Goal: Information Seeking & Learning: Learn about a topic

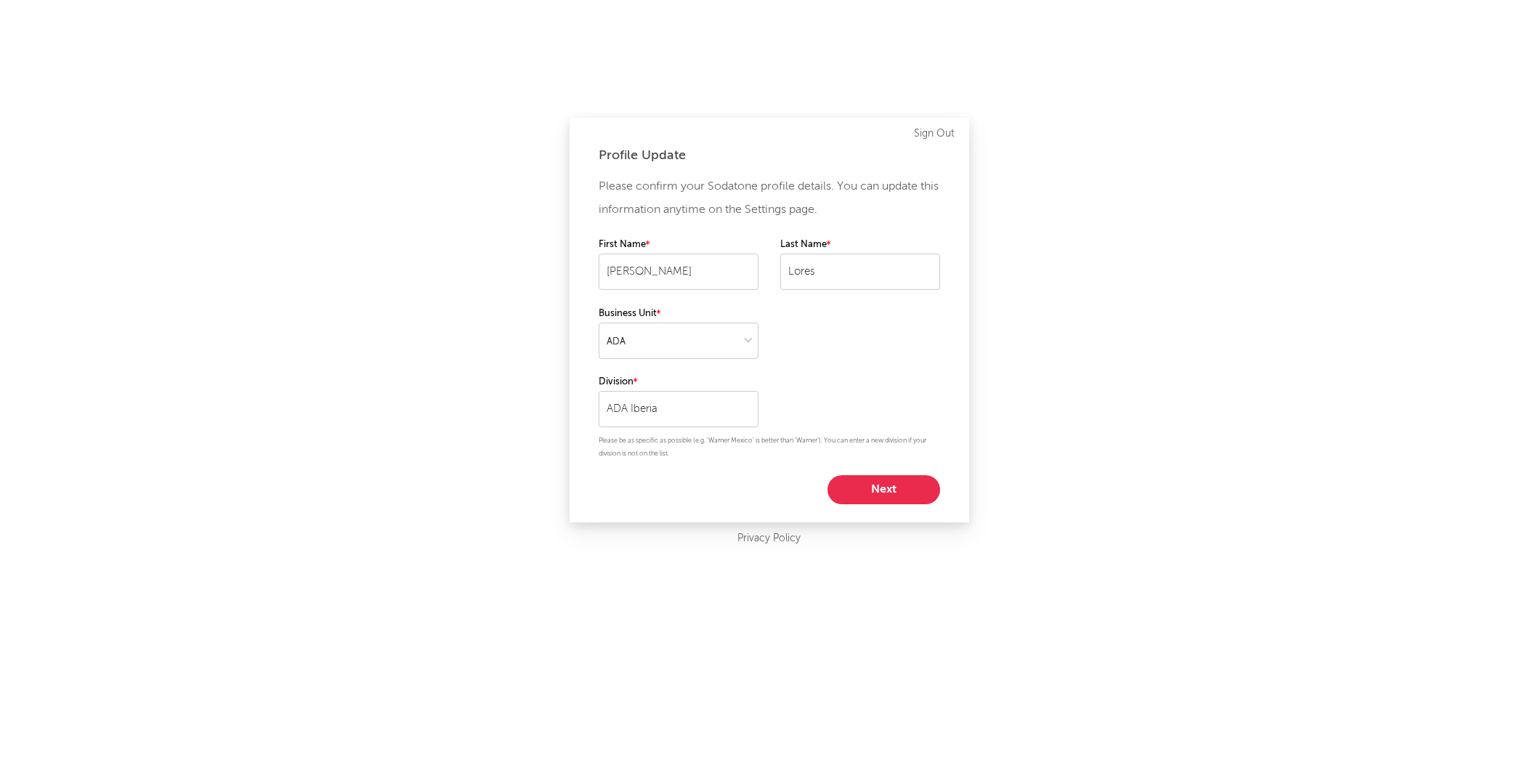
click at [883, 486] on button "Next" at bounding box center [884, 490] width 112 height 29
select select "director_vp"
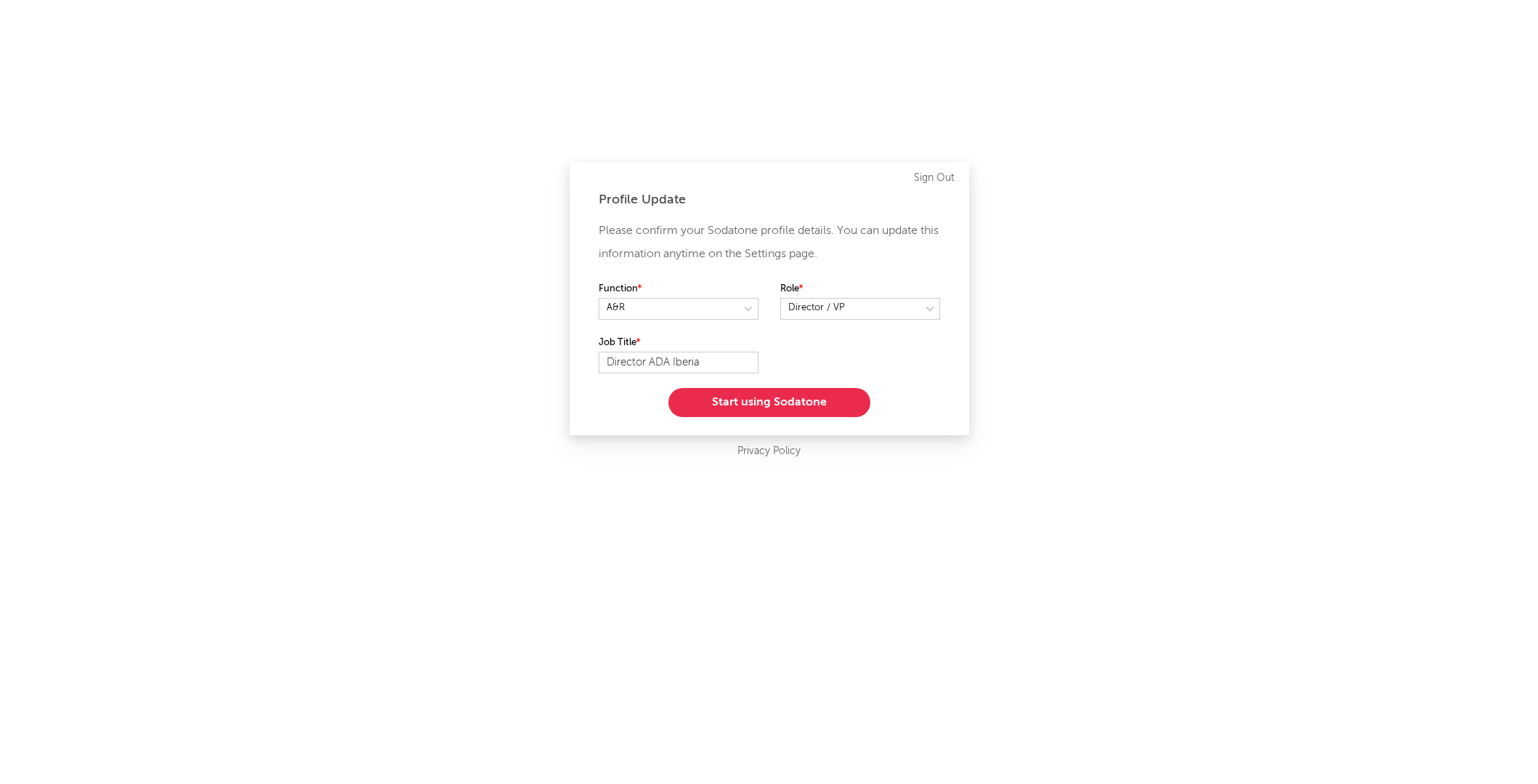
click at [801, 401] on button "Start using Sodatone" at bounding box center [769, 402] width 202 height 29
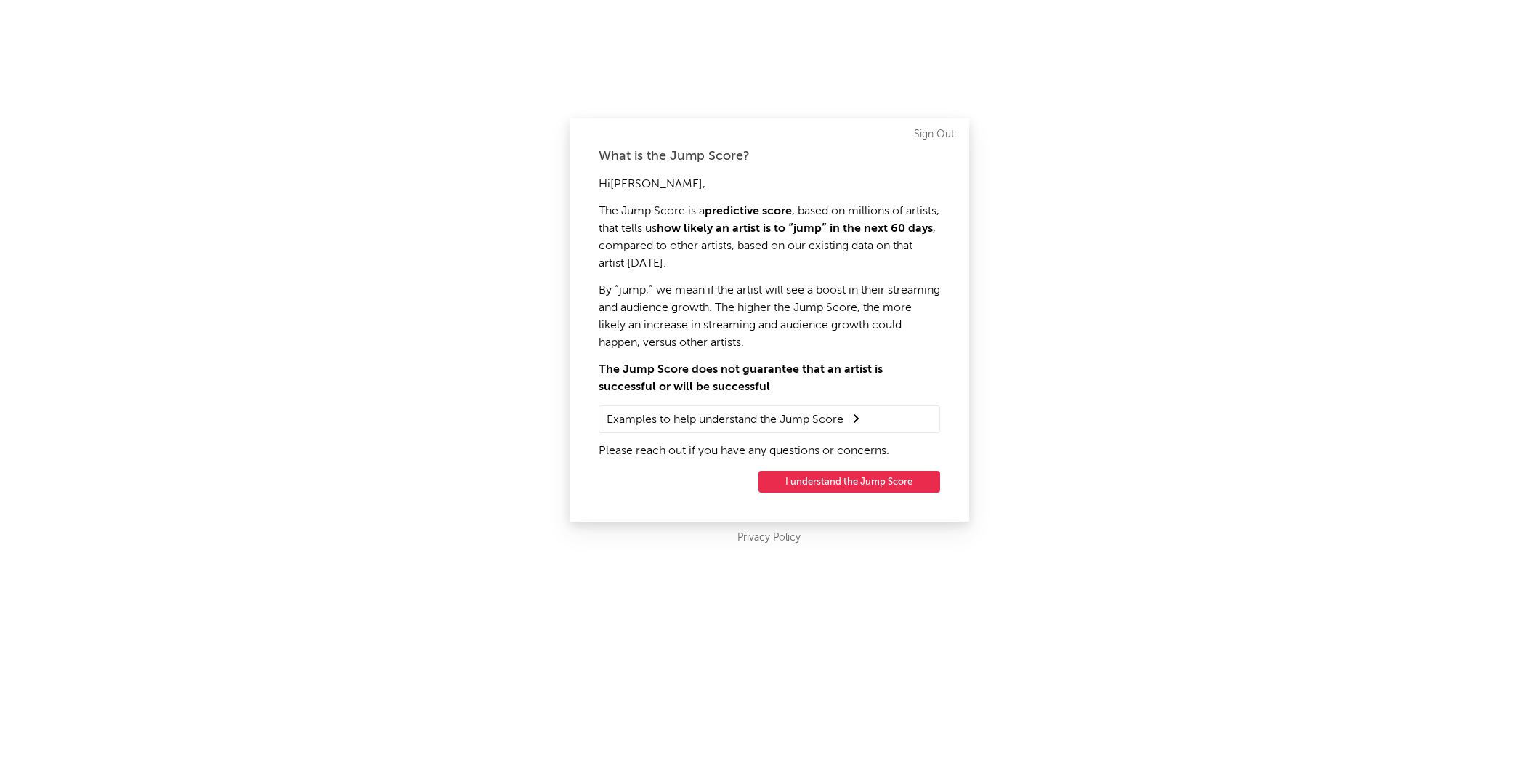
click at [848, 482] on button "I understand the Jump Score" at bounding box center [849, 482] width 182 height 21
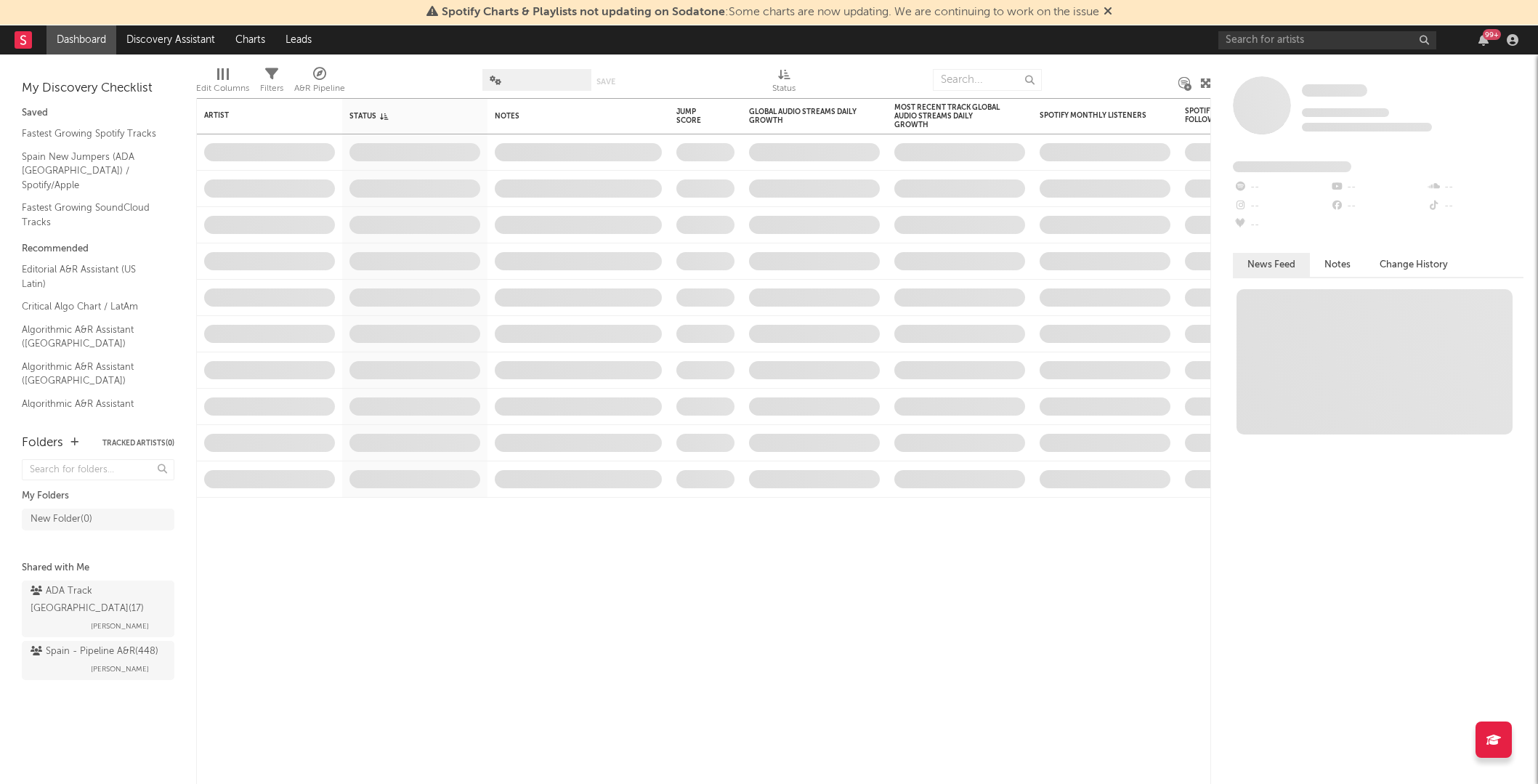
click at [1302, 19] on div "Spotify Charts & Playlists not updating on Sodatone : Some charts are now updat…" at bounding box center [769, 12] width 1538 height 26
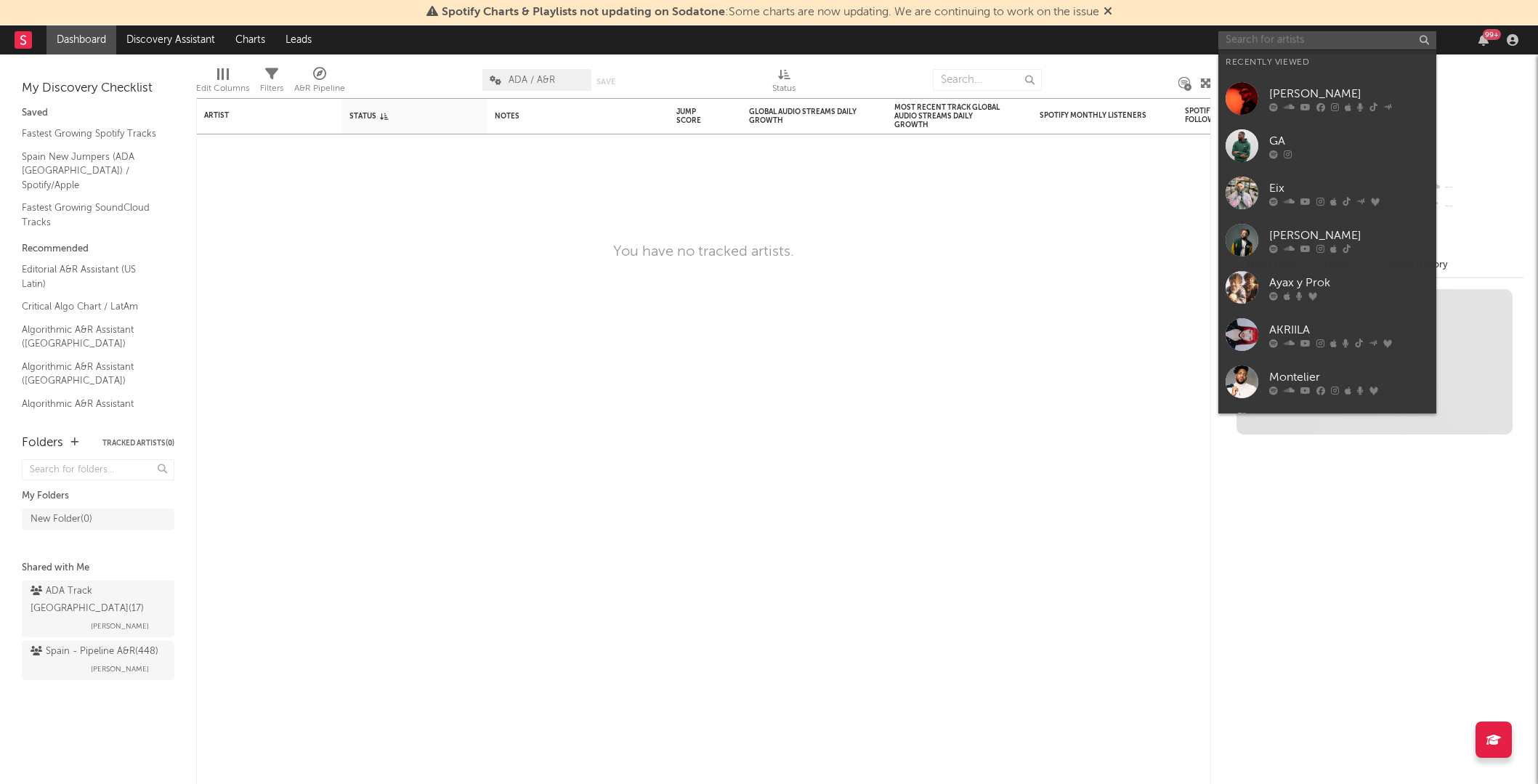
click at [1291, 40] on input "text" at bounding box center [1327, 40] width 218 height 18
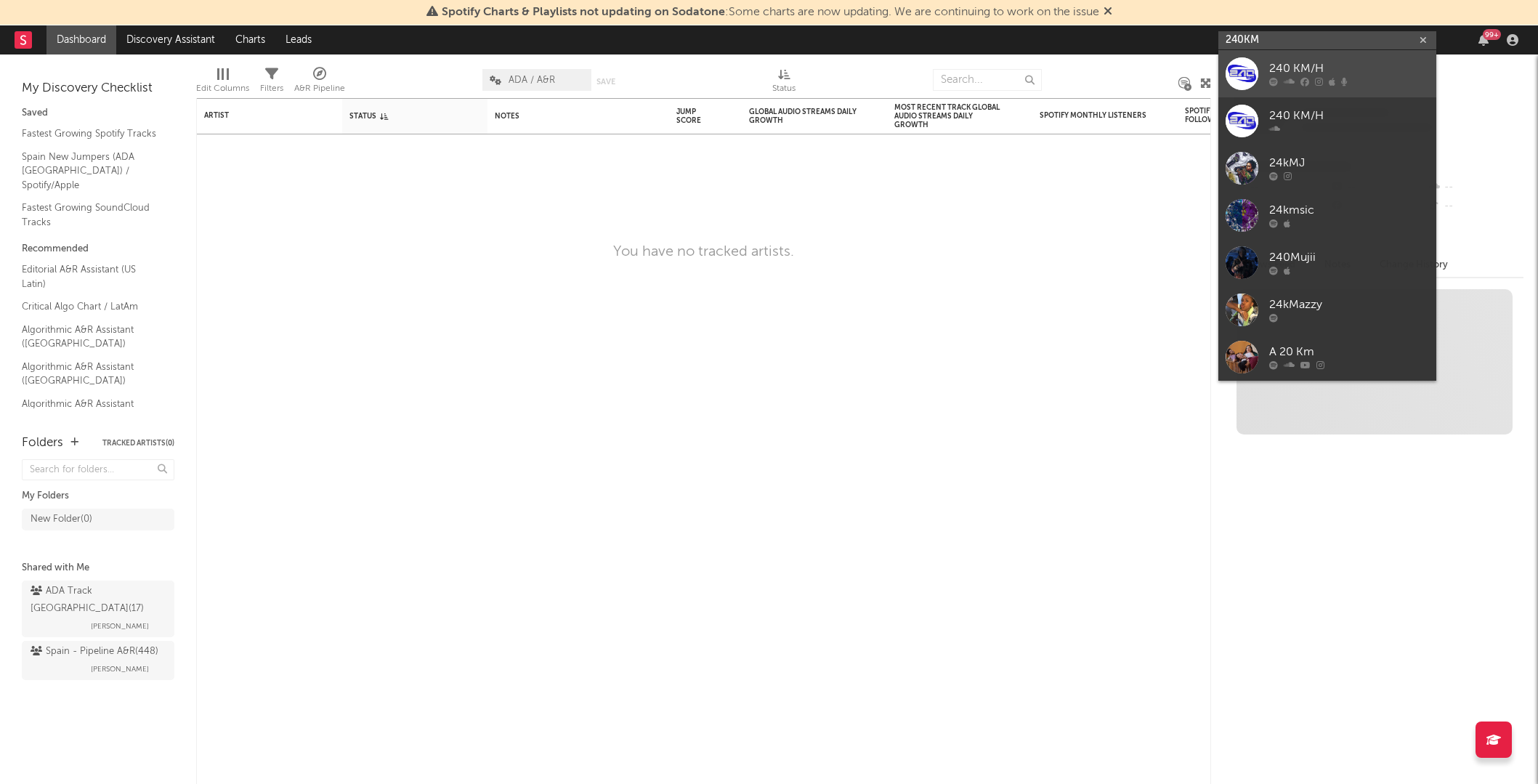
type input "240KM"
click at [1298, 65] on div "240 KM/H" at bounding box center [1349, 70] width 160 height 18
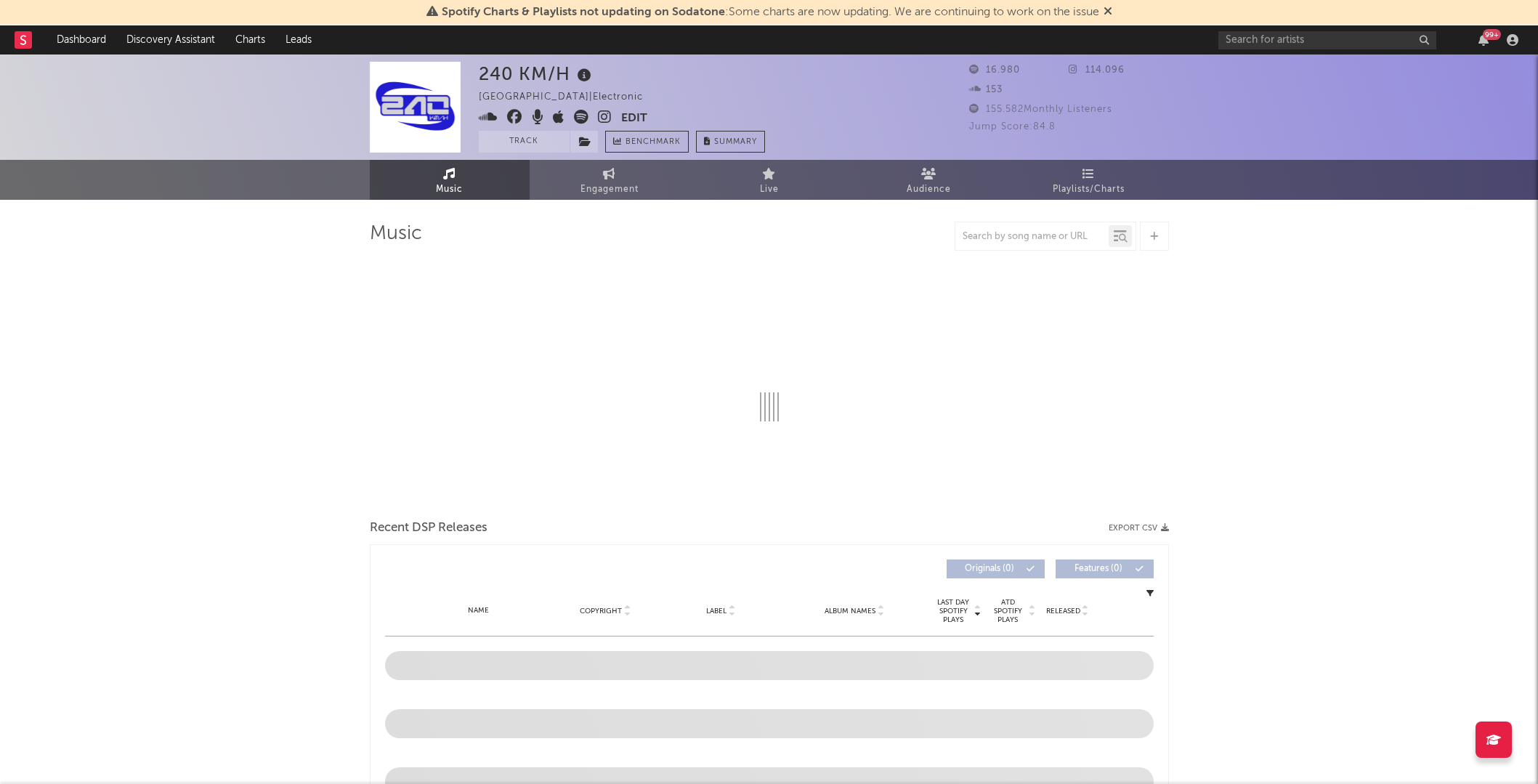
select select "6m"
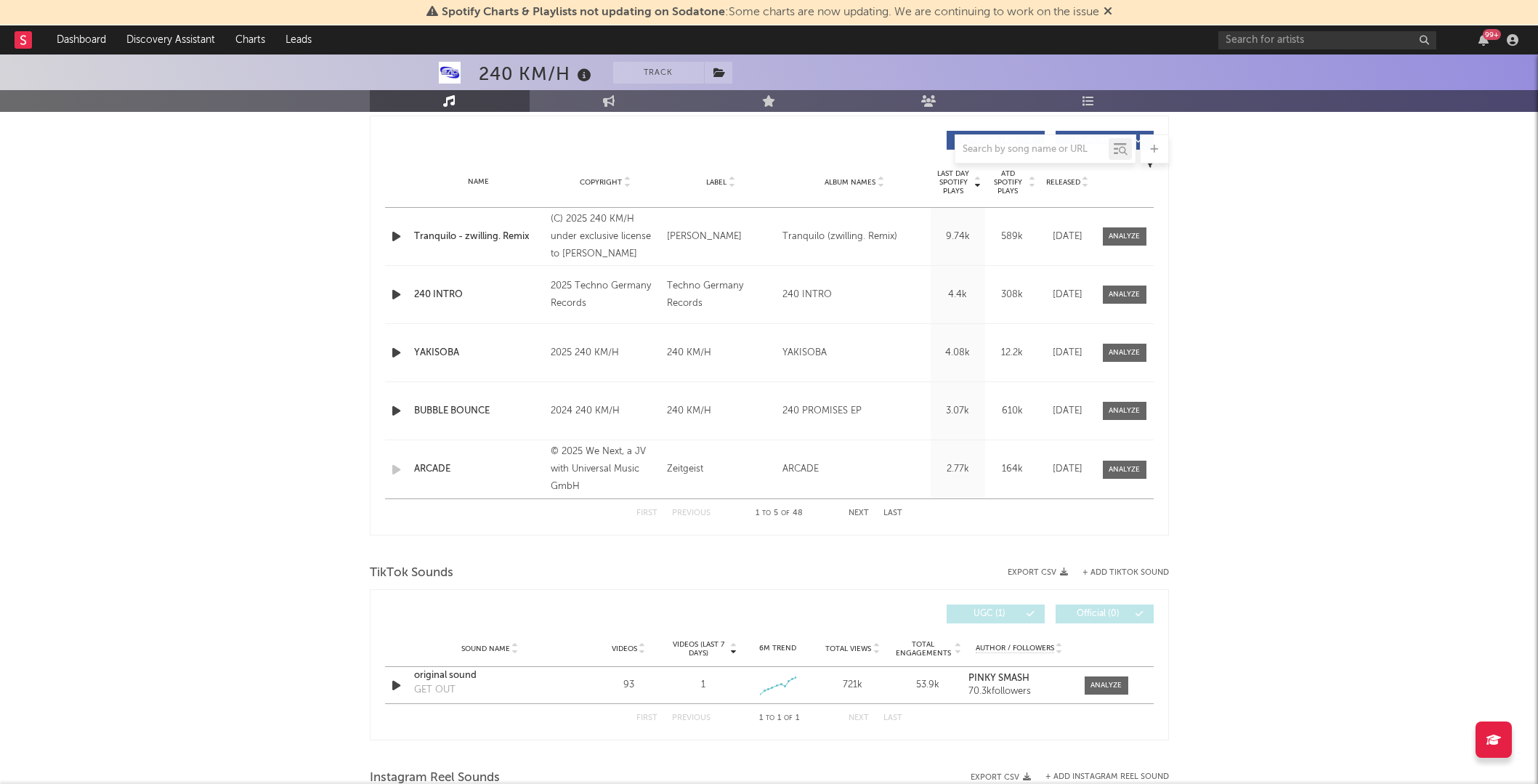
scroll to position [579, 0]
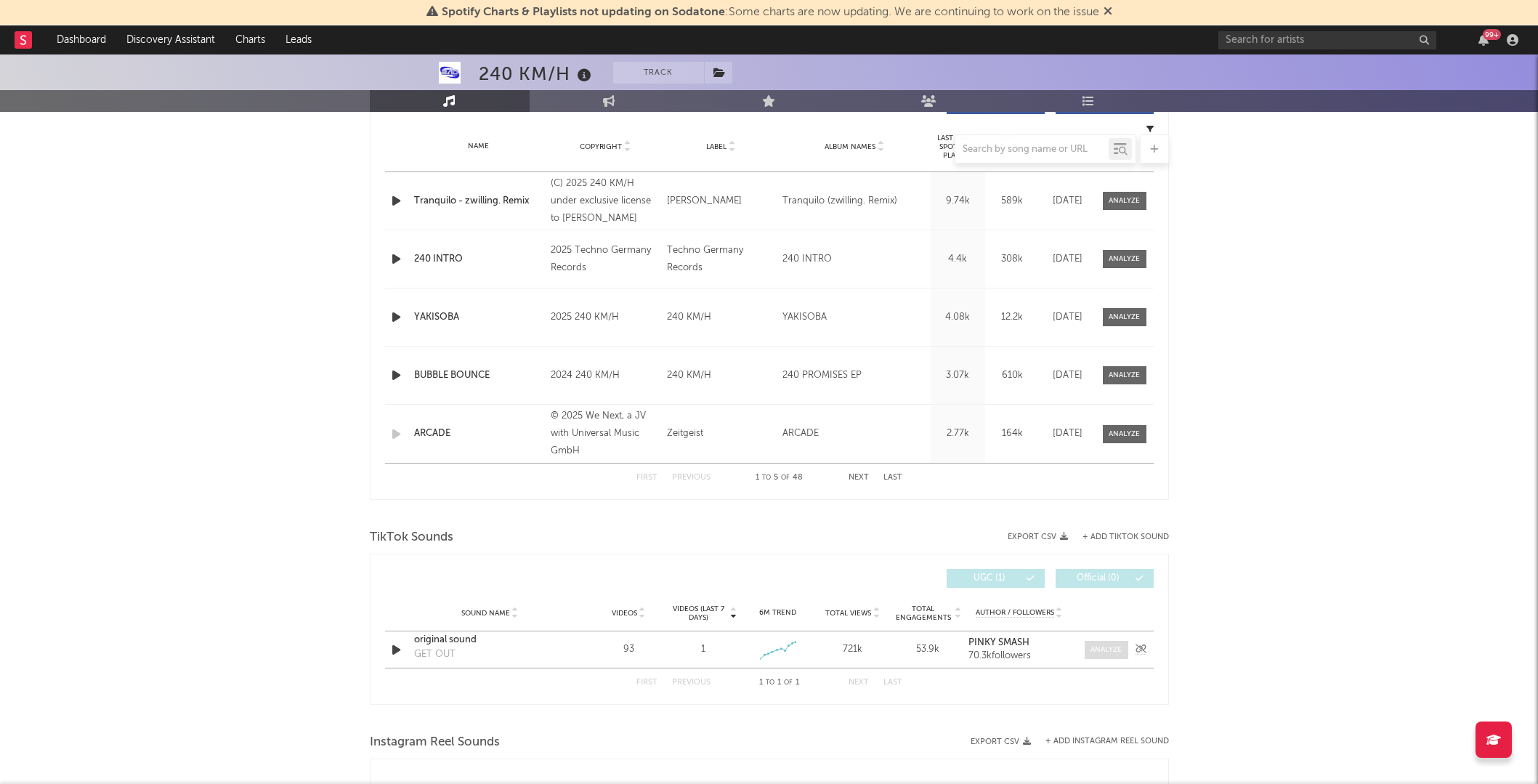
click at [1103, 648] on div at bounding box center [1105, 649] width 31 height 11
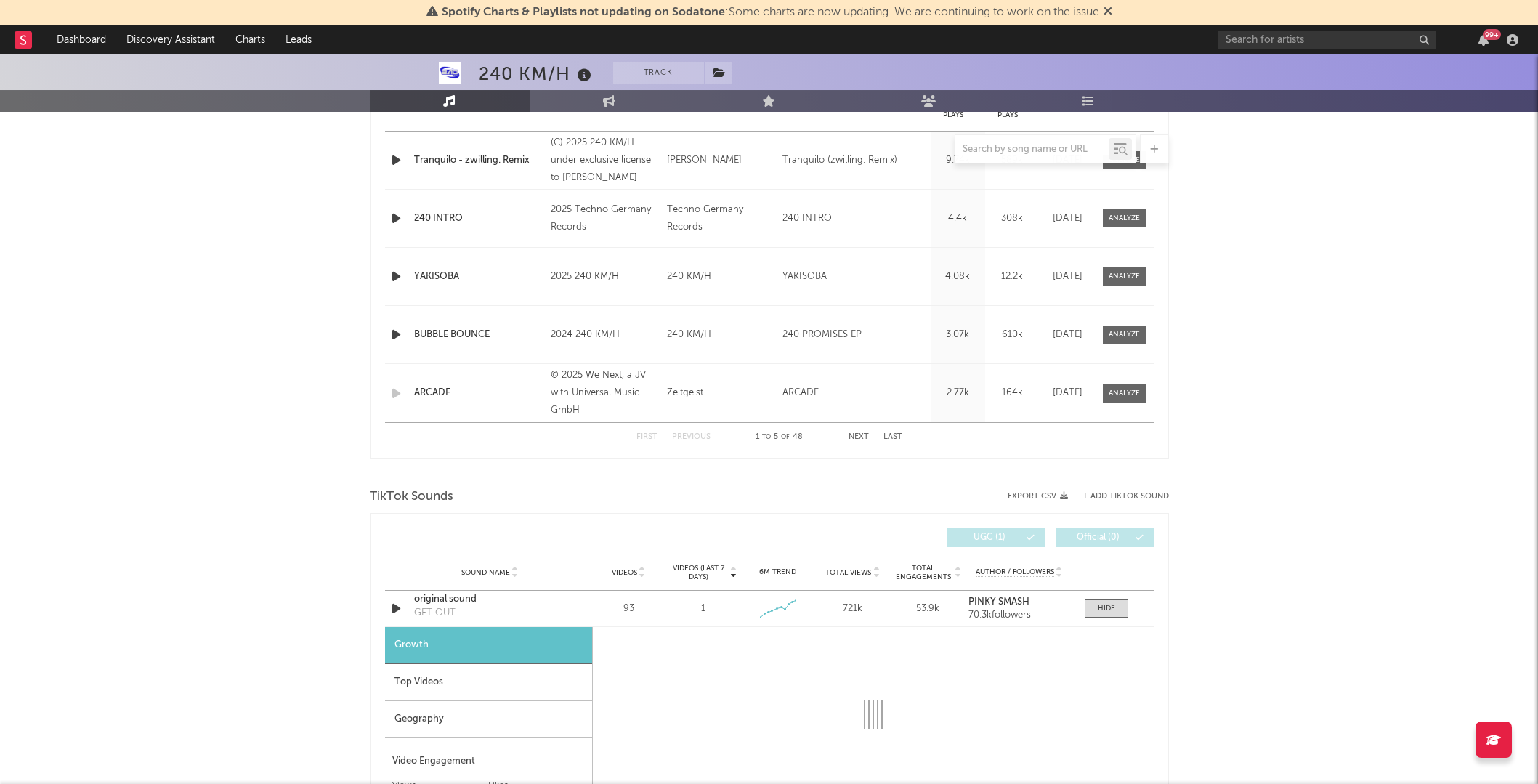
scroll to position [626, 0]
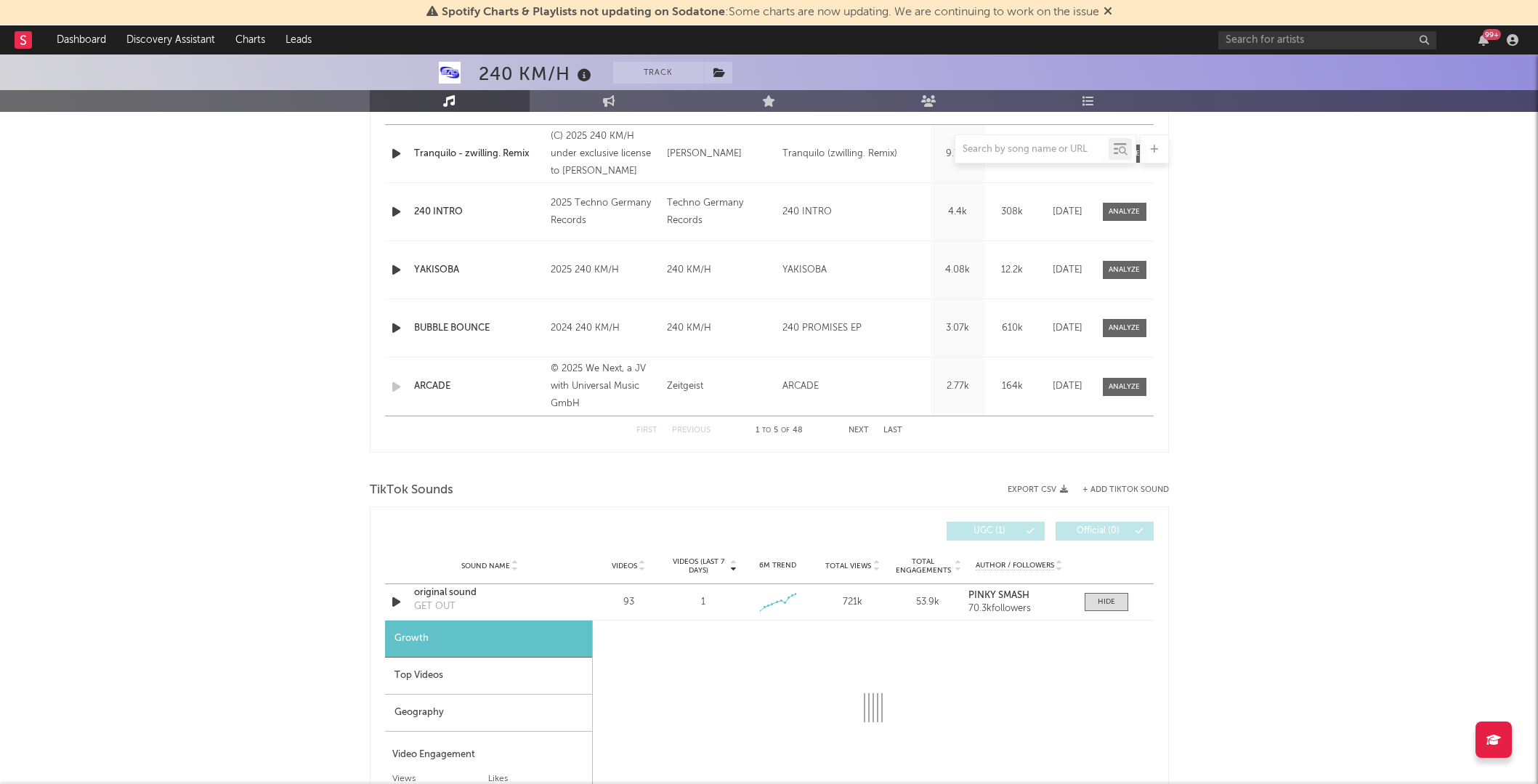
select select "1w"
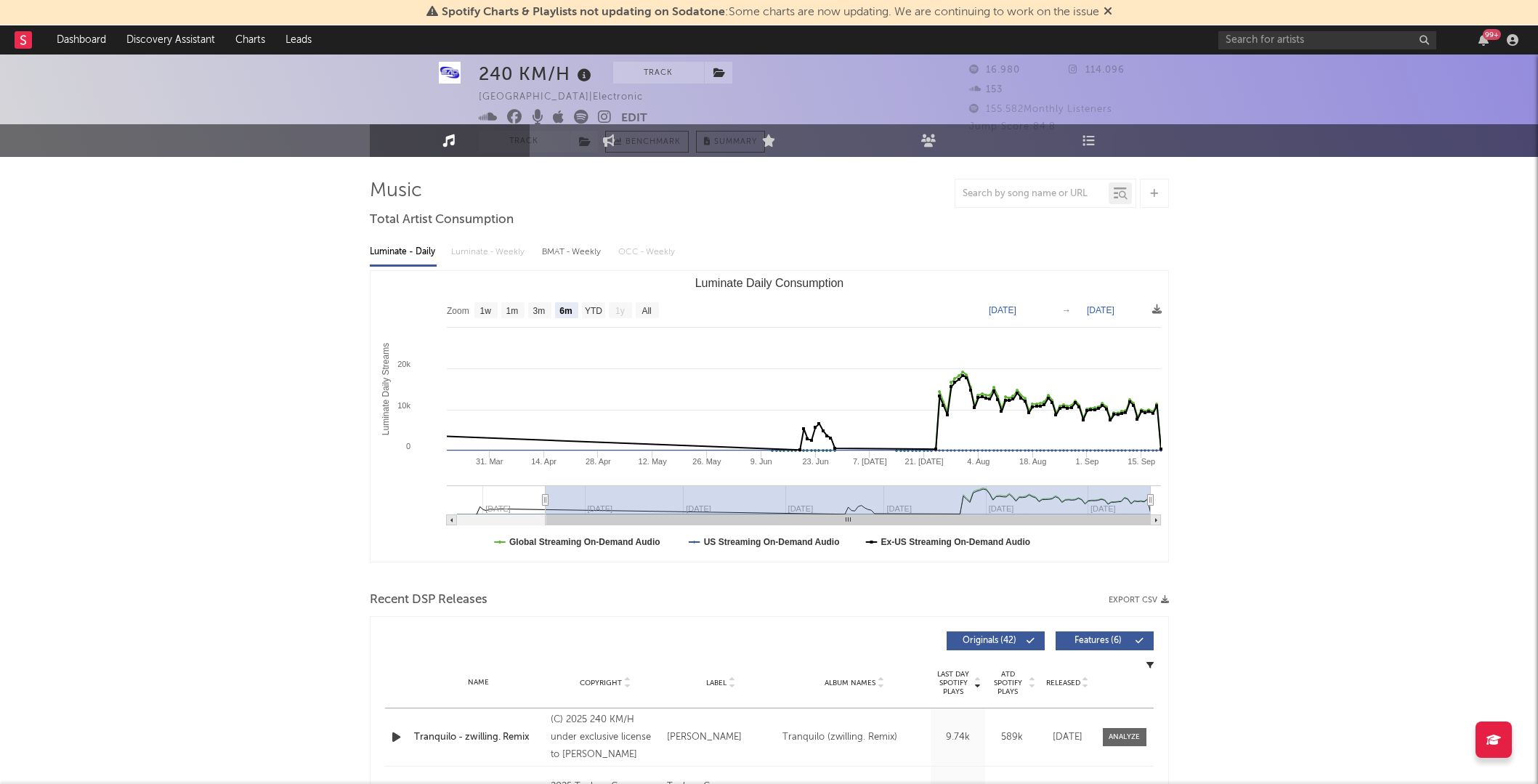
scroll to position [0, 0]
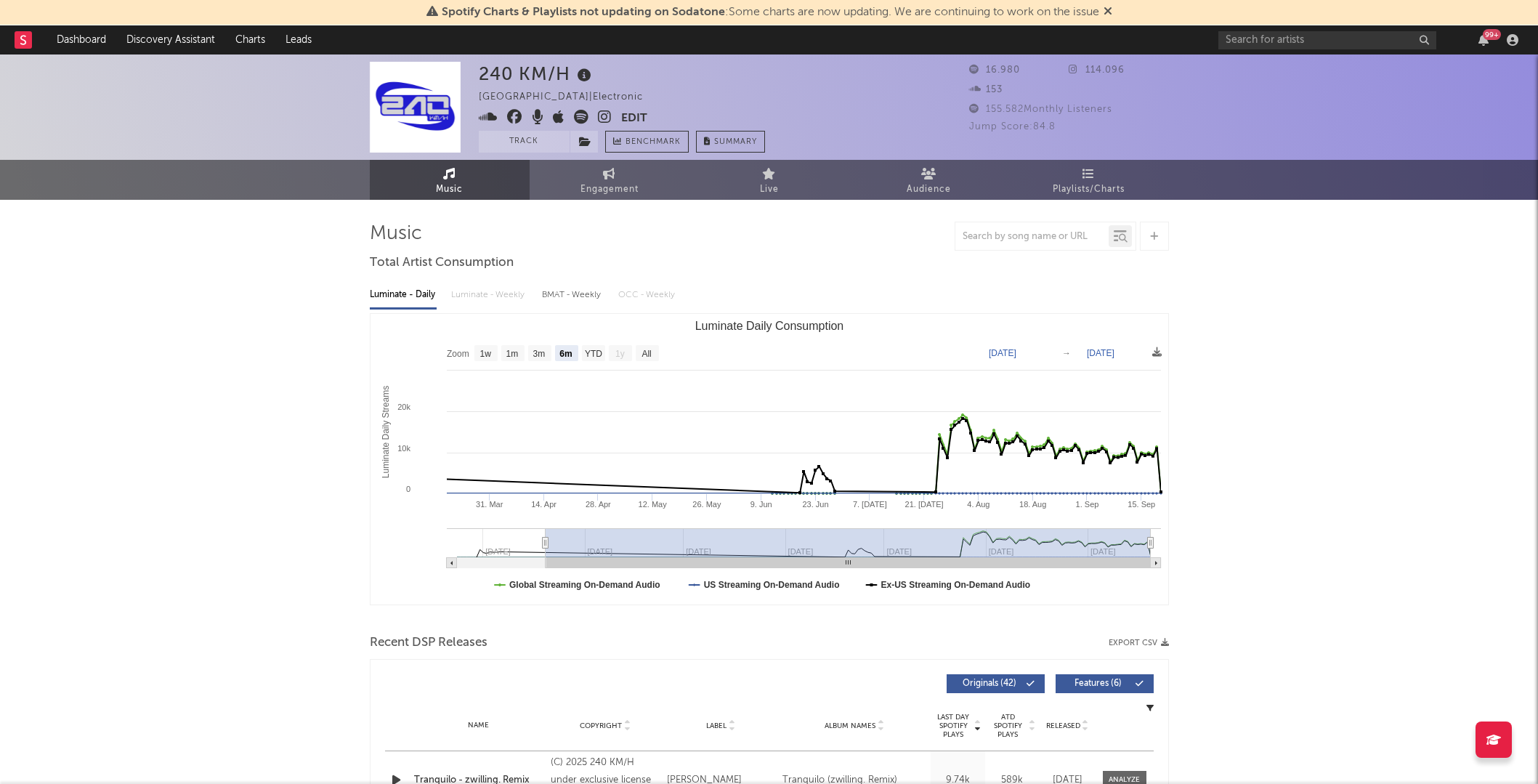
click at [1110, 10] on icon at bounding box center [1108, 11] width 9 height 12
